Goal: Task Accomplishment & Management: Manage account settings

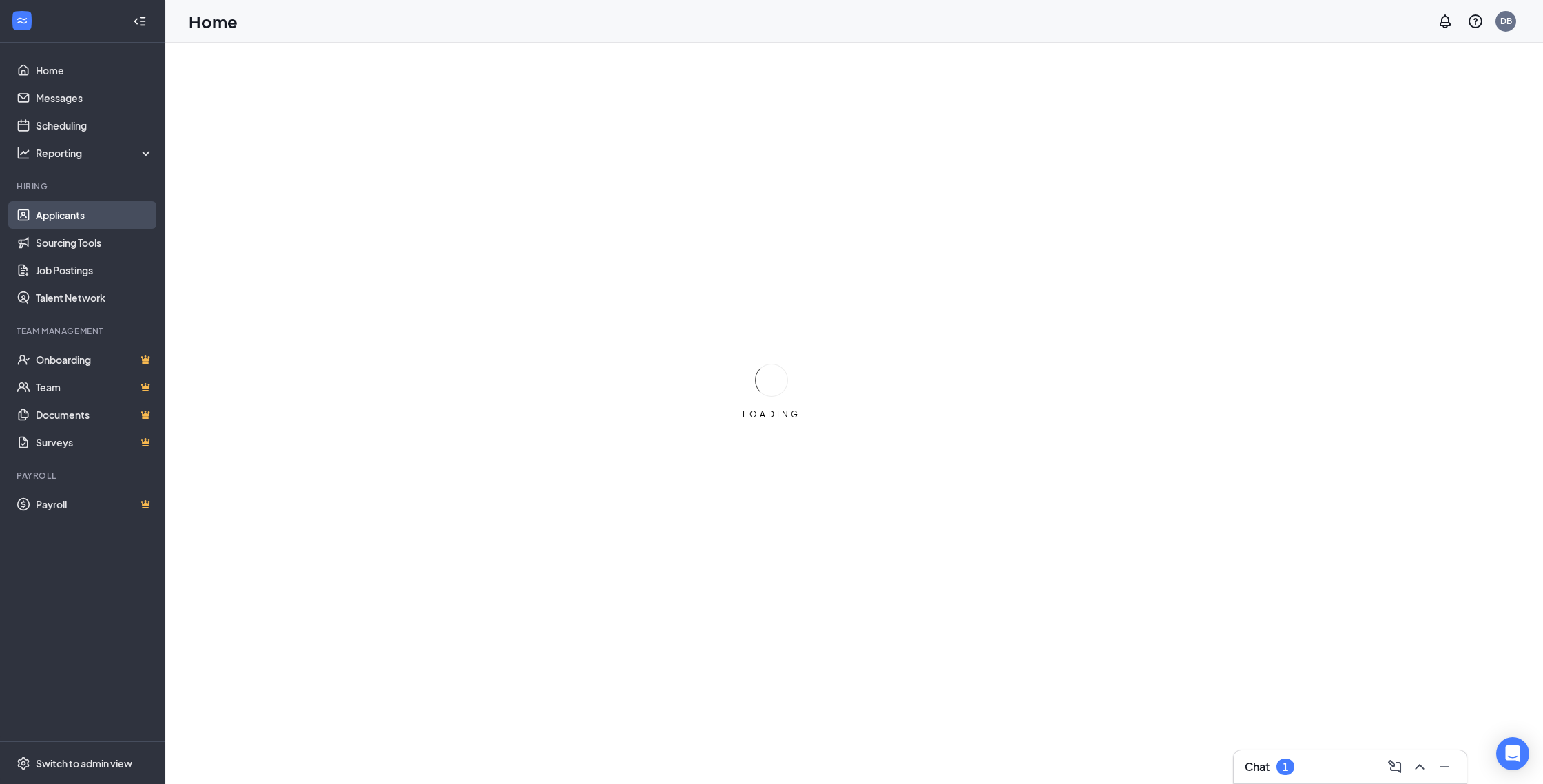
click at [90, 215] on link "Applicants" at bounding box center [95, 215] width 118 height 27
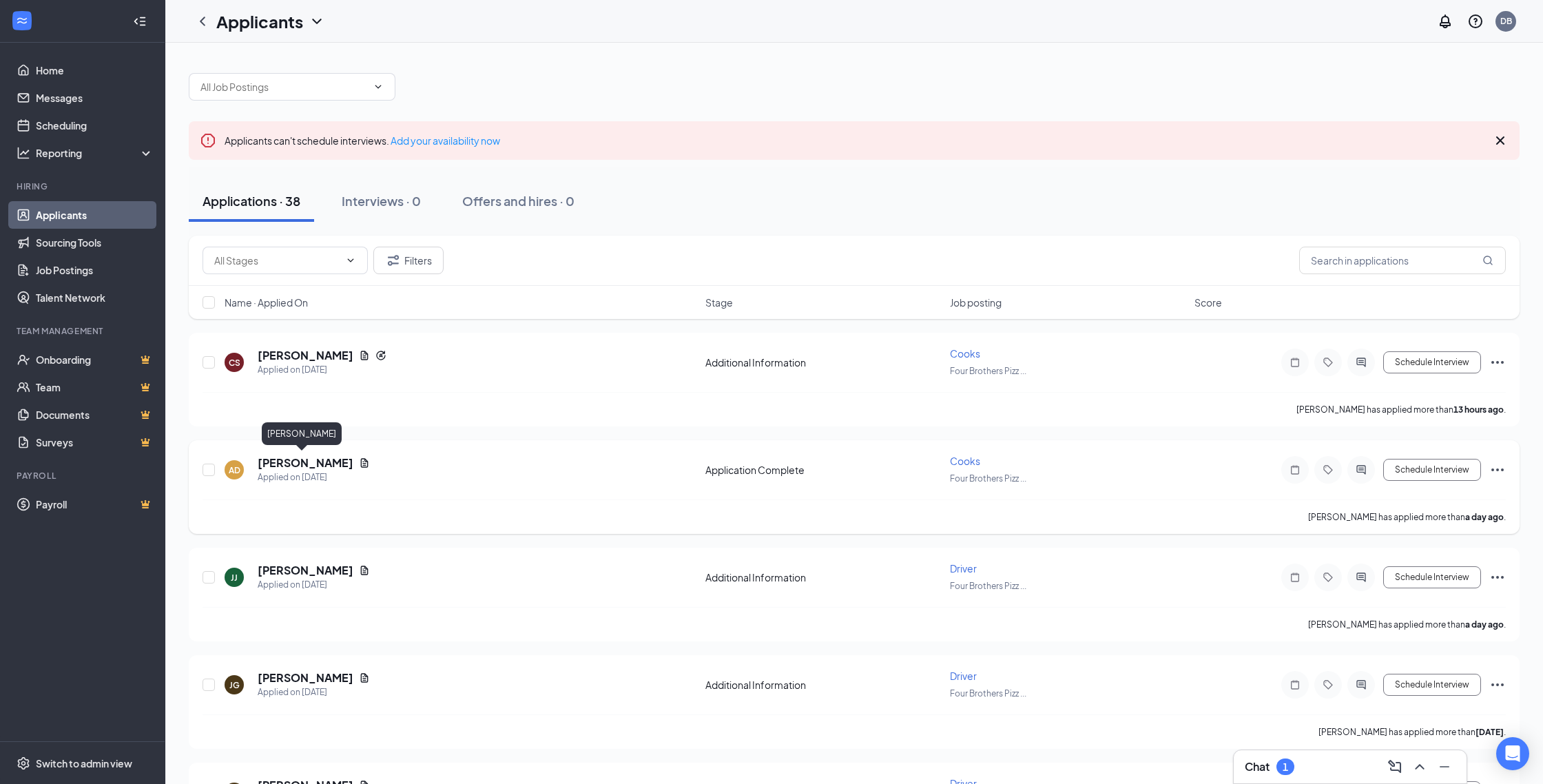
click at [314, 464] on h5 "[PERSON_NAME]" at bounding box center [306, 463] width 96 height 16
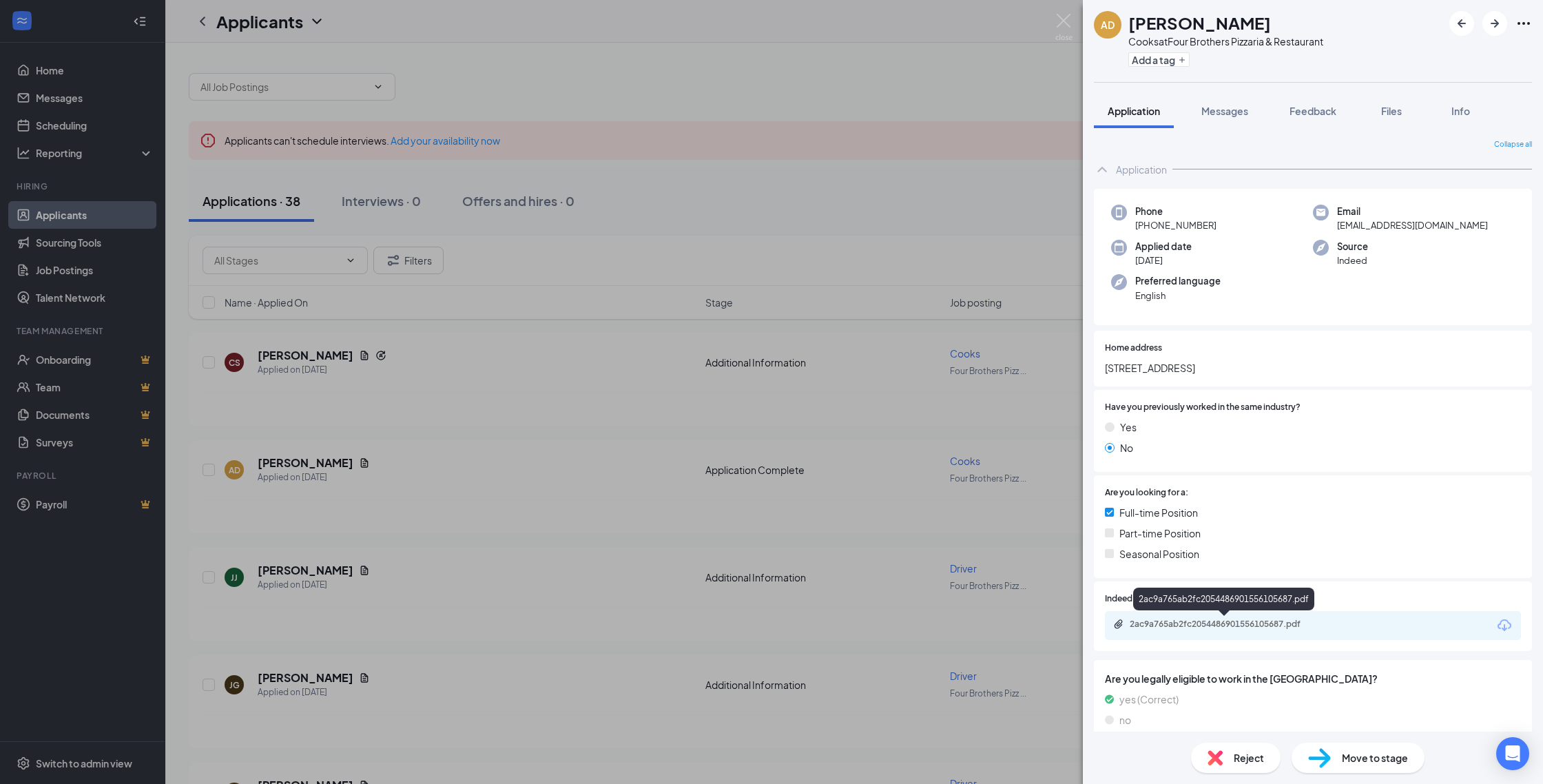
click at [1296, 623] on div "2ac9a765ab2fc2054486901556105687.pdf" at bounding box center [1226, 623] width 192 height 11
drag, startPoint x: 630, startPoint y: 121, endPoint x: 619, endPoint y: 139, distance: 21.1
click at [631, 121] on div "AD [PERSON_NAME] Cooks at Four Brothers Pizzaria & Restaurant Add a tag Applica…" at bounding box center [772, 392] width 1543 height 784
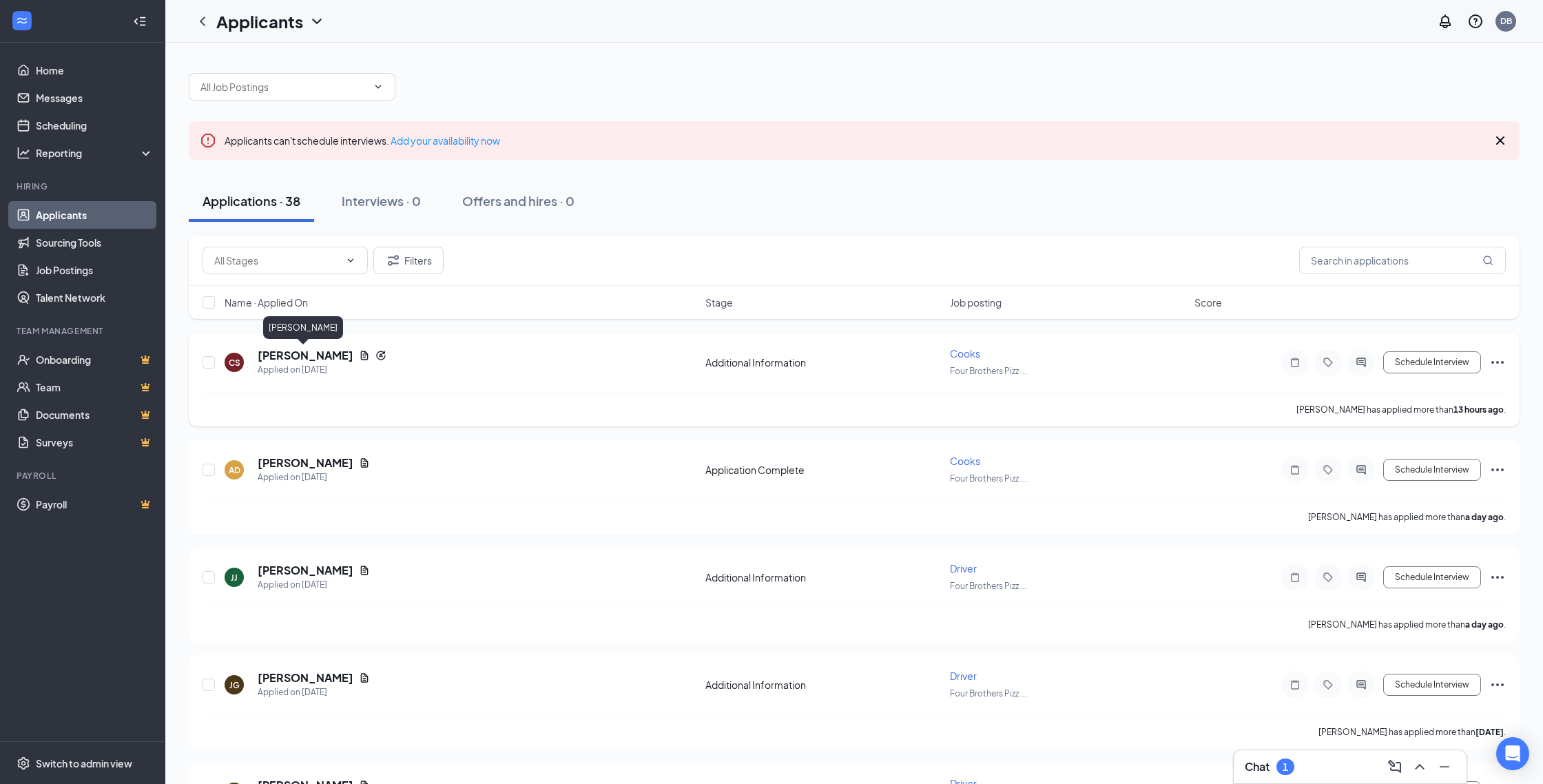
click at [332, 356] on h5 "[PERSON_NAME]" at bounding box center [306, 355] width 96 height 16
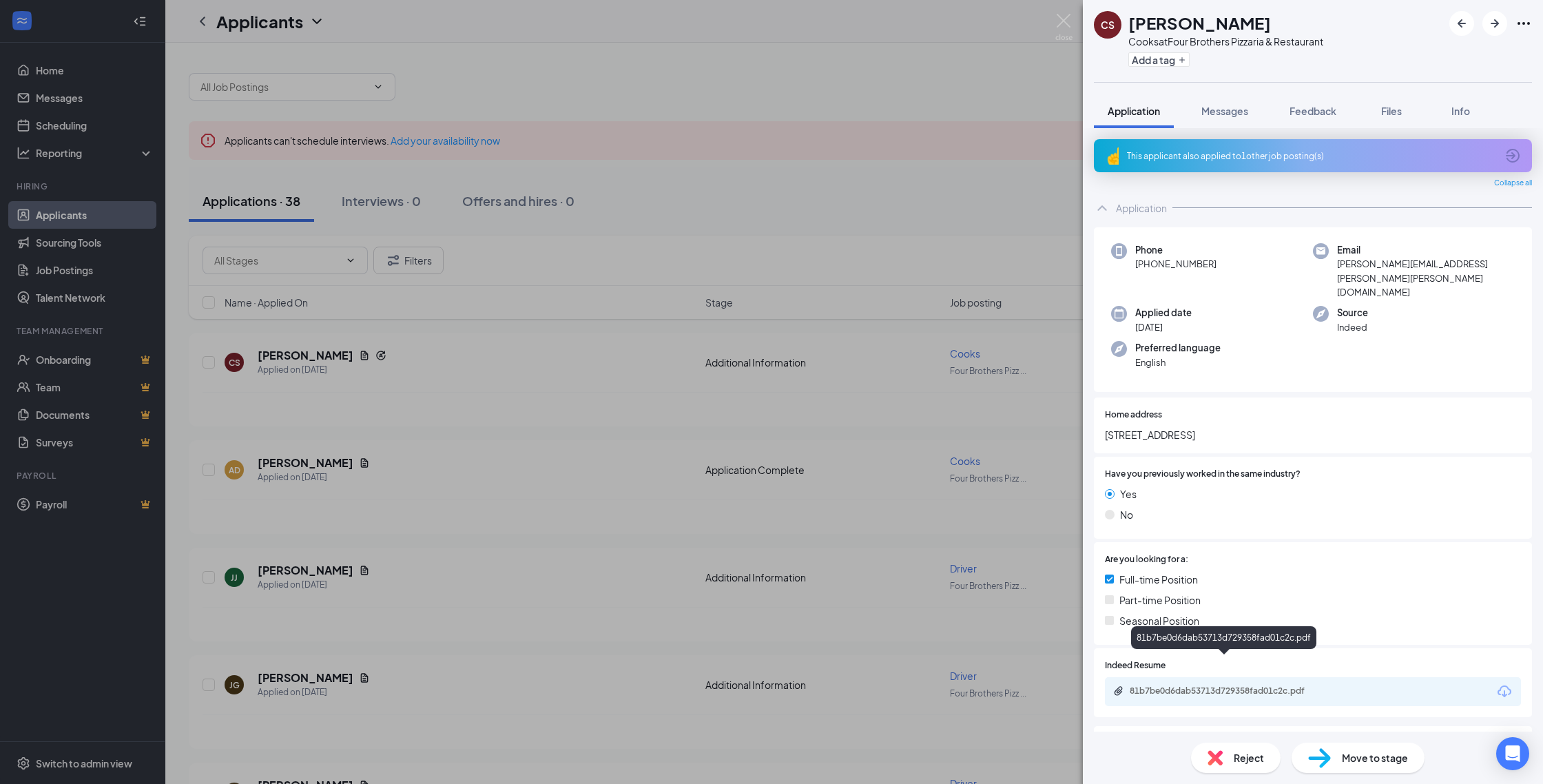
click at [1297, 685] on div "81b7be0d6dab53713d729358fad01c2c.pdf" at bounding box center [1226, 690] width 192 height 11
